Goal: Find contact information: Find contact information

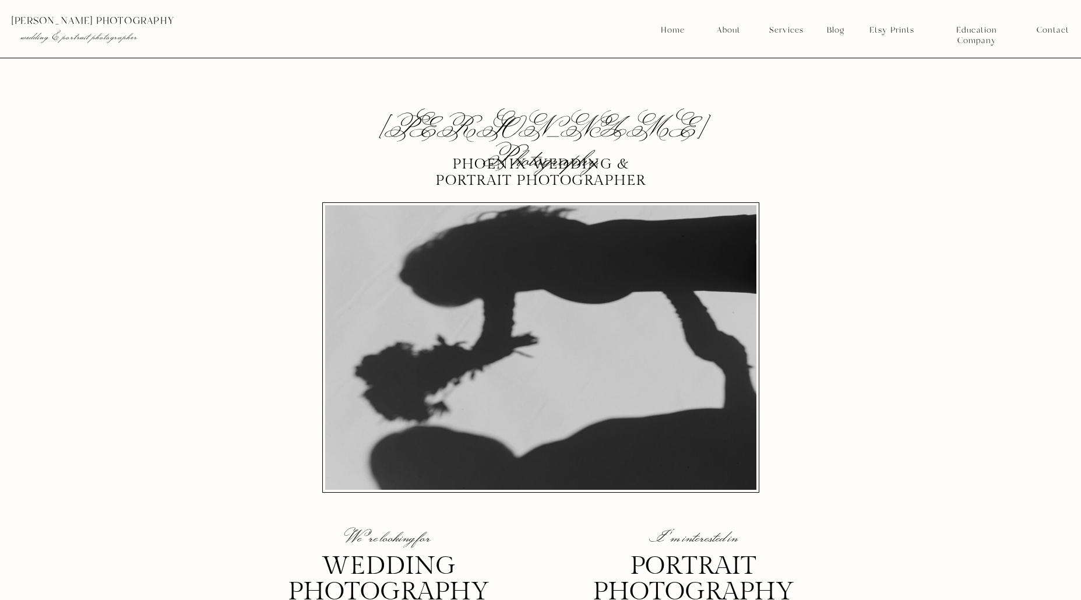
click at [1048, 33] on nav "Contact" at bounding box center [1053, 30] width 32 height 10
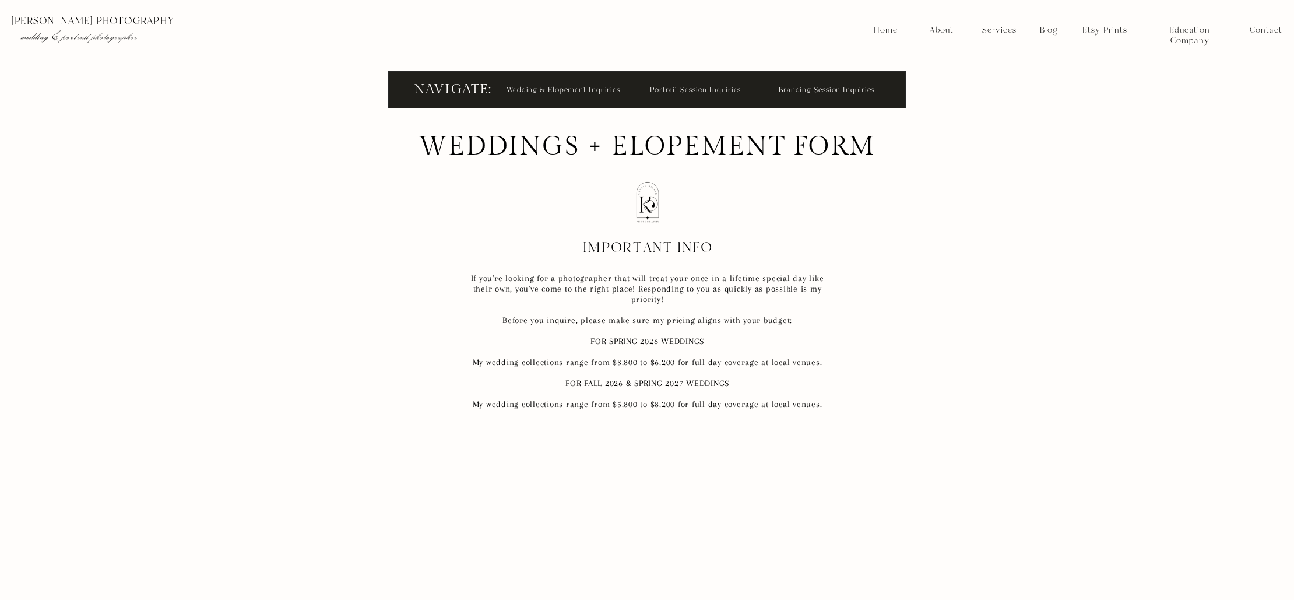
scroll to position [473, 0]
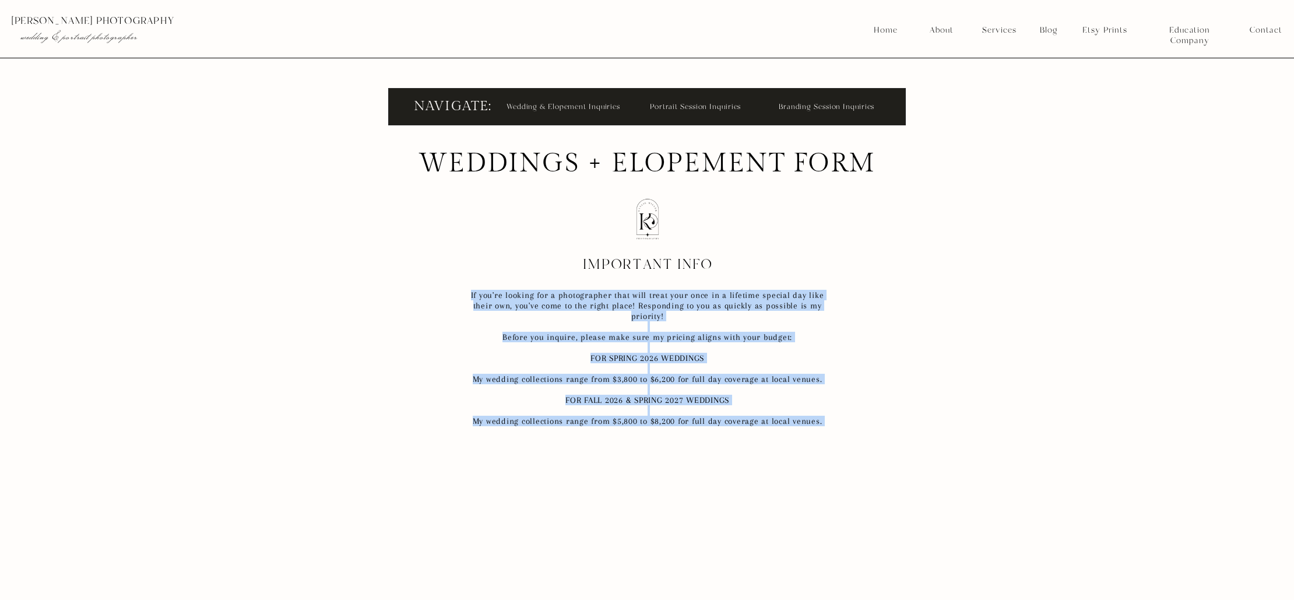
drag, startPoint x: 418, startPoint y: 161, endPoint x: 916, endPoint y: 166, distance: 498.5
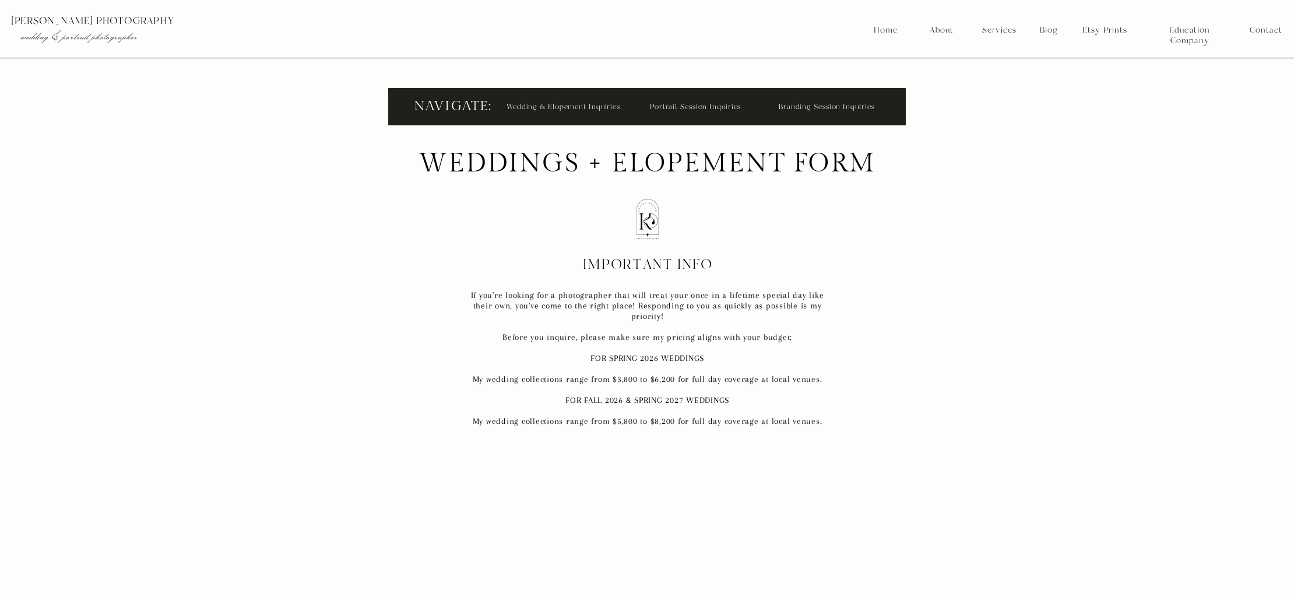
click at [674, 106] on nav "Portrait Session Inquiries" at bounding box center [699, 106] width 98 height 13
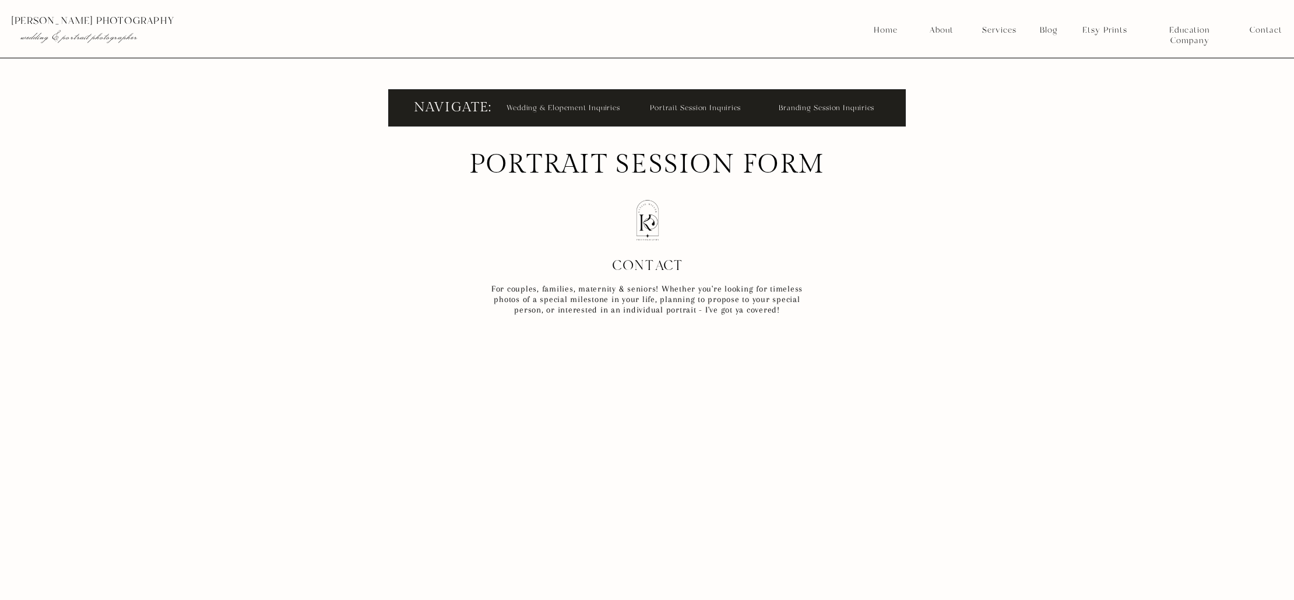
scroll to position [472, 0]
click at [833, 107] on nav "Branding Session Inquiries" at bounding box center [828, 107] width 98 height 13
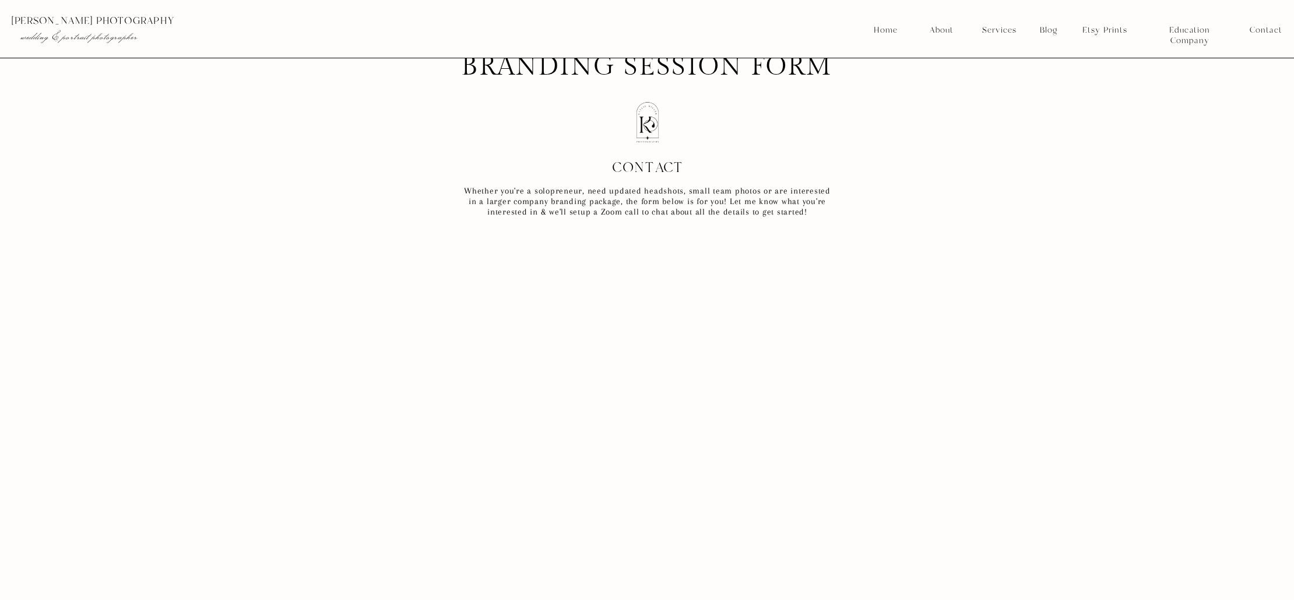
scroll to position [315, 0]
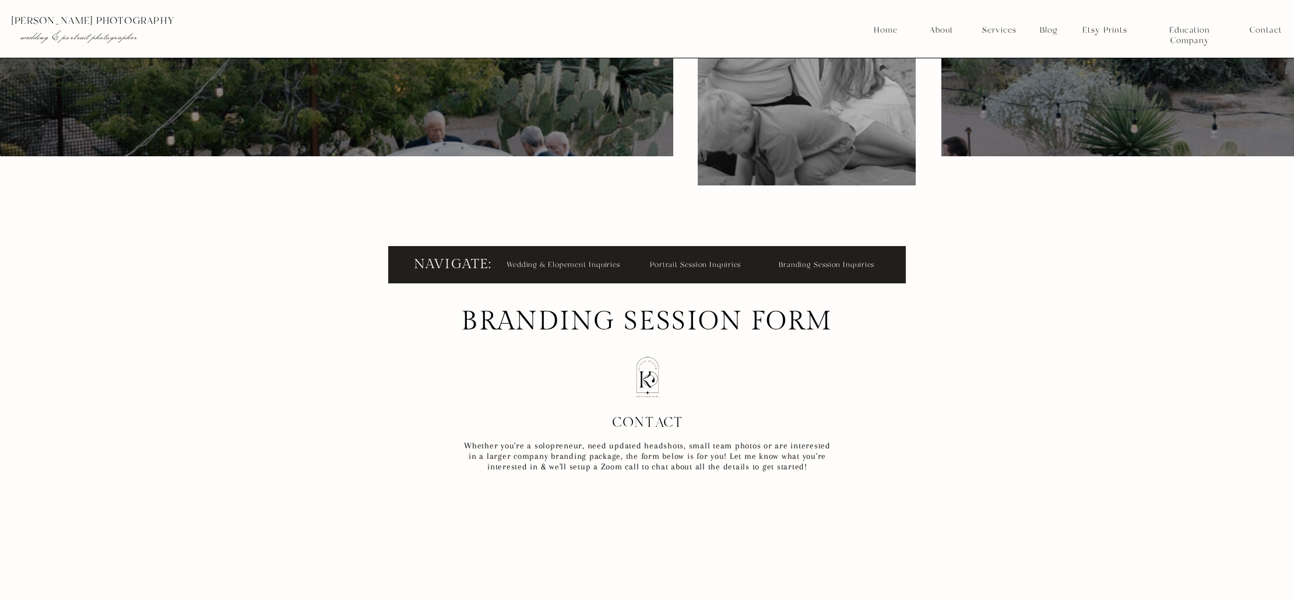
click at [543, 266] on nav "Wedding & Elopement Inquiries" at bounding box center [565, 264] width 117 height 13
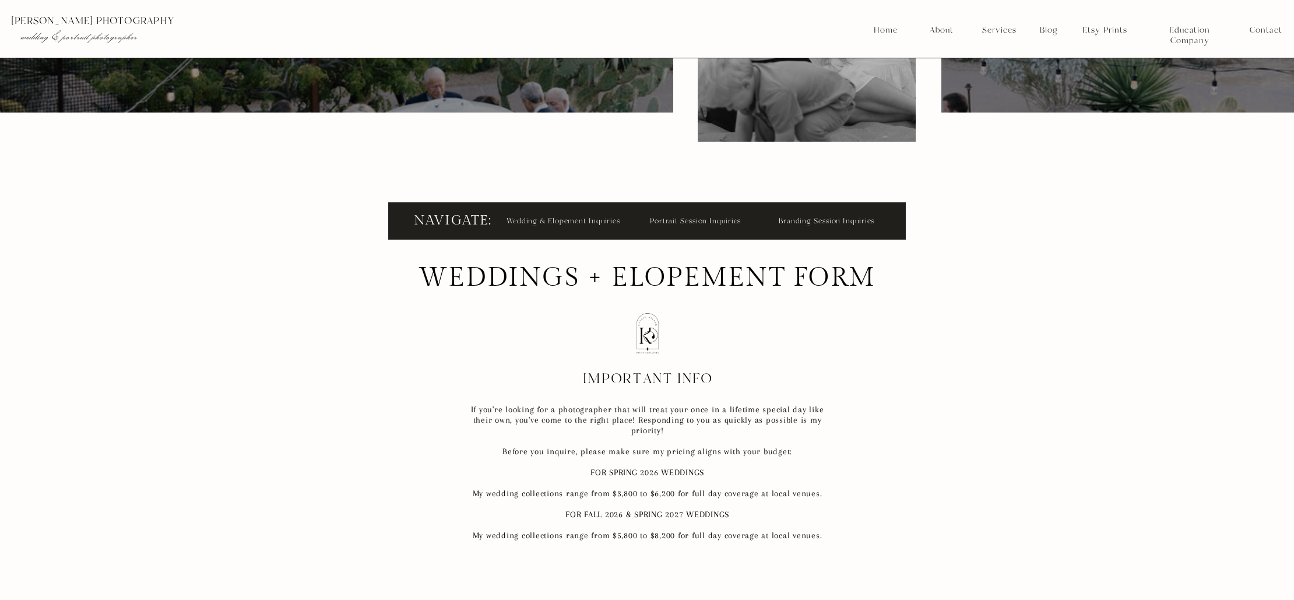
scroll to position [291, 0]
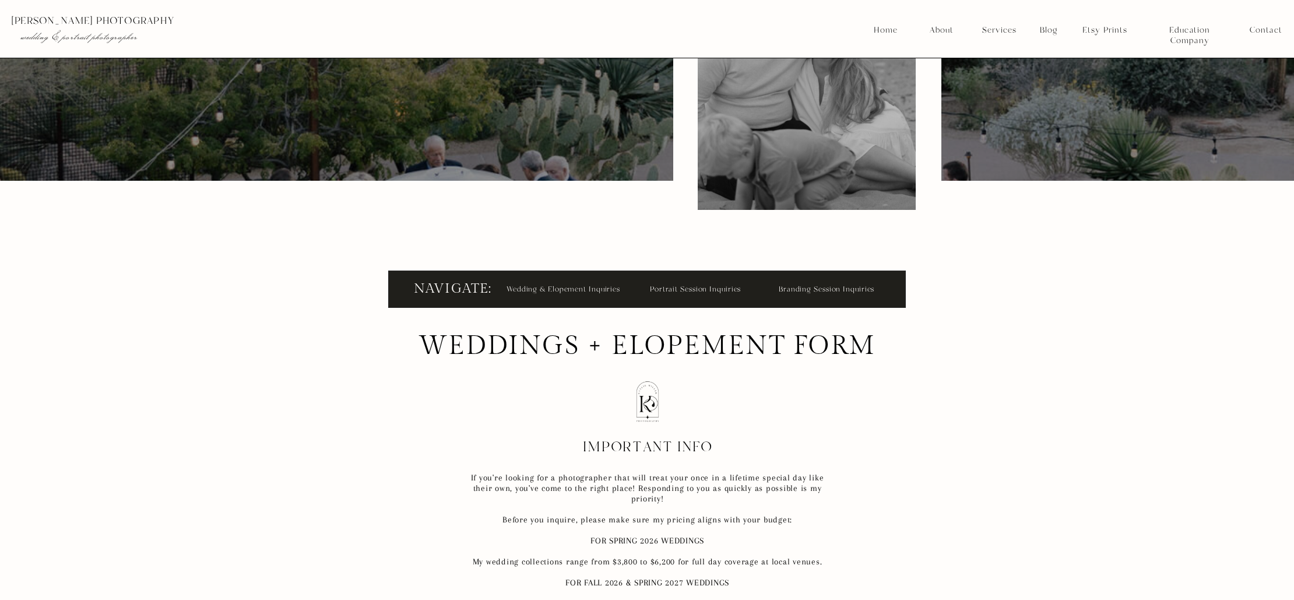
click at [672, 284] on nav "Portrait Session Inquiries" at bounding box center [699, 288] width 98 height 13
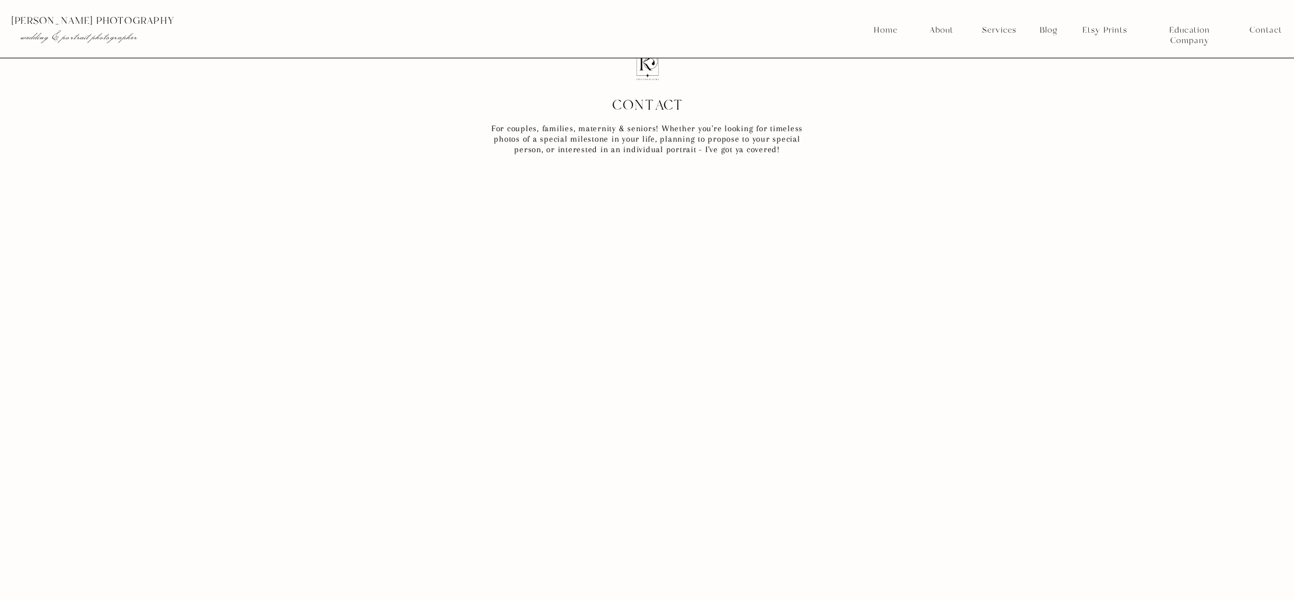
scroll to position [405, 0]
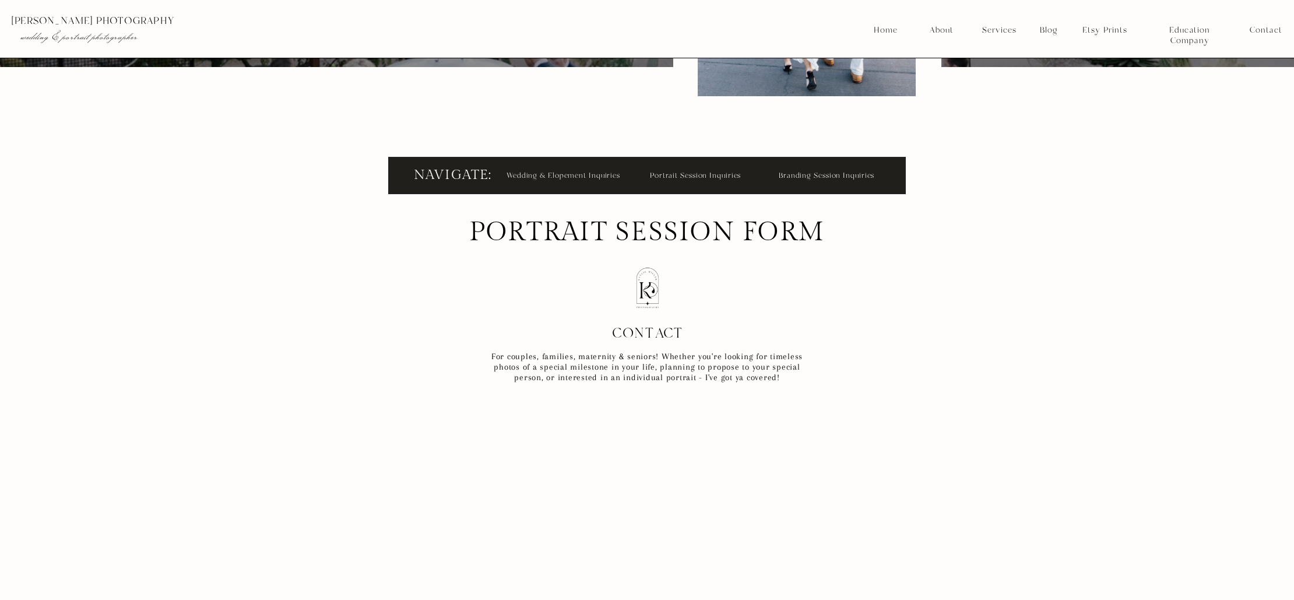
click at [555, 173] on nav "Wedding & Elopement Inquiries" at bounding box center [565, 174] width 117 height 13
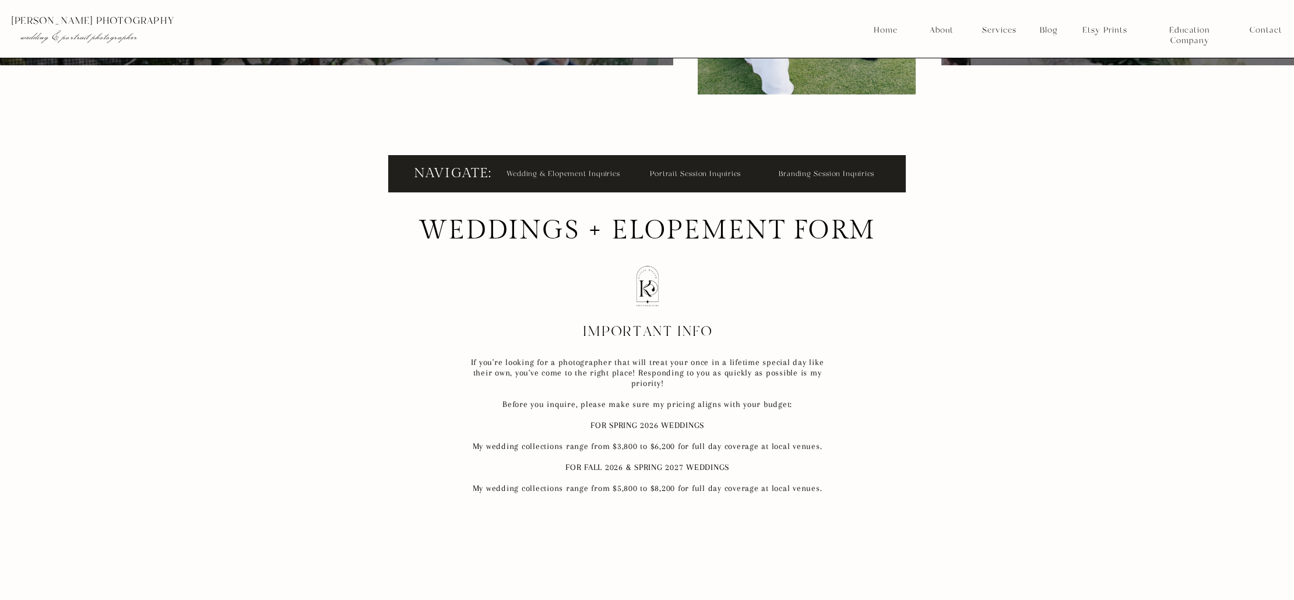
scroll to position [223, 0]
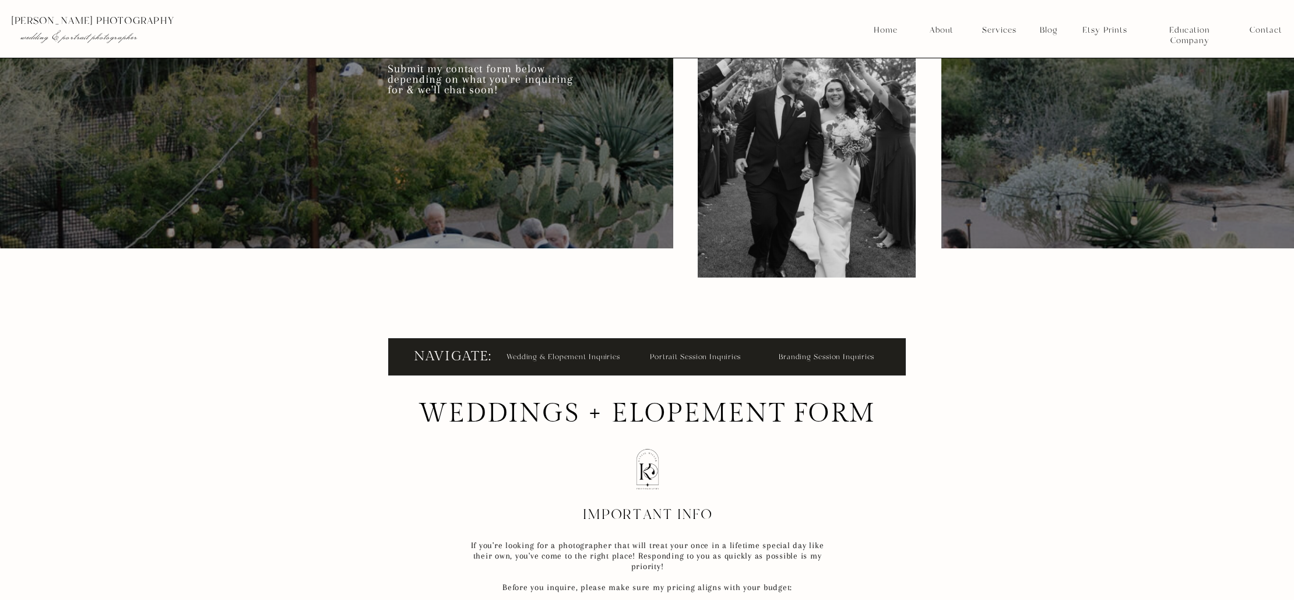
click at [843, 360] on nav "Branding Session Inquiries" at bounding box center [828, 356] width 98 height 13
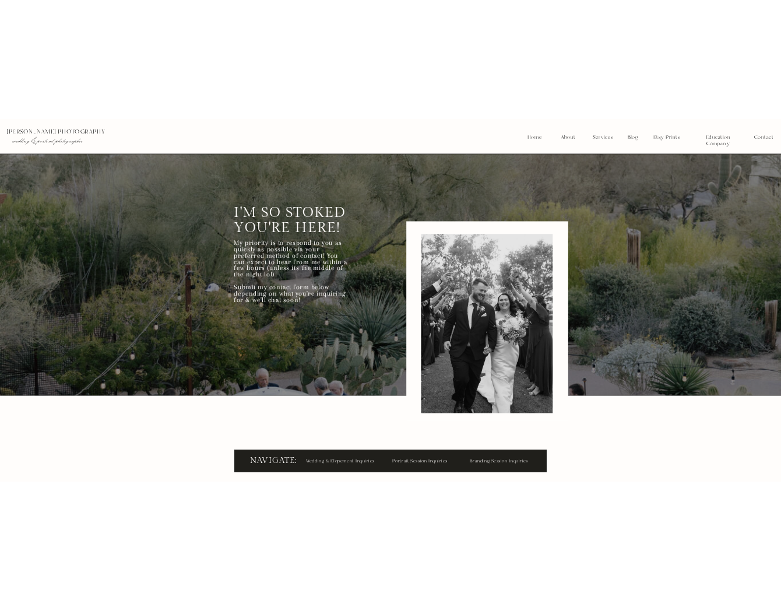
scroll to position [0, 0]
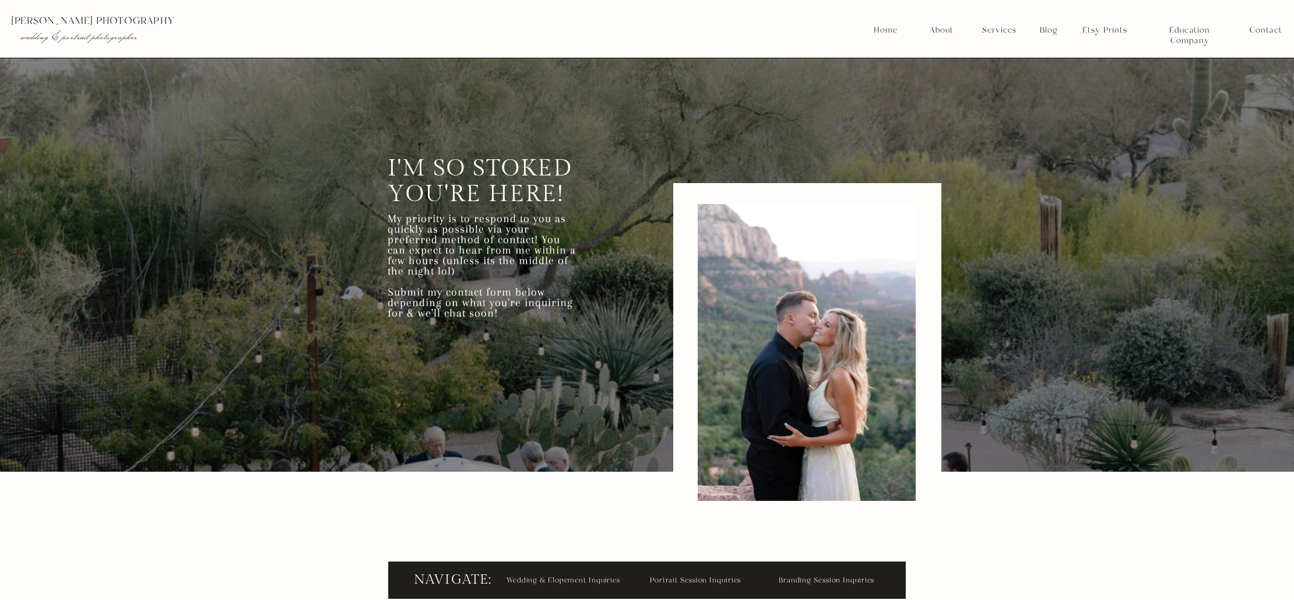
click at [1081, 27] on nav "Education Company" at bounding box center [1190, 30] width 80 height 10
